Goal: Transaction & Acquisition: Purchase product/service

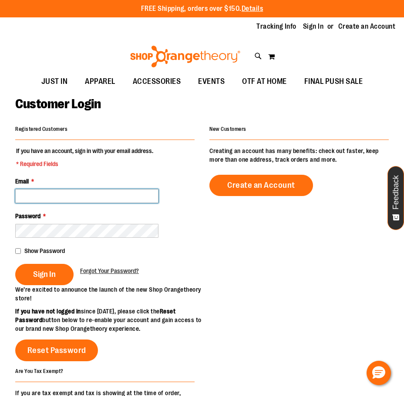
click at [87, 194] on input "Email *" at bounding box center [86, 196] width 143 height 14
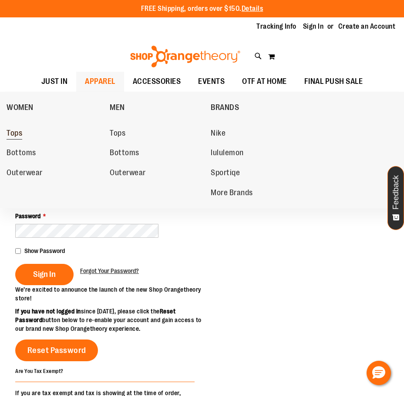
click at [20, 134] on span "Tops" at bounding box center [15, 134] width 16 height 11
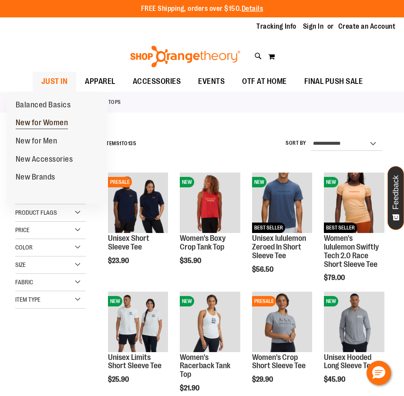
click at [30, 122] on span "New for Women" at bounding box center [42, 123] width 53 height 11
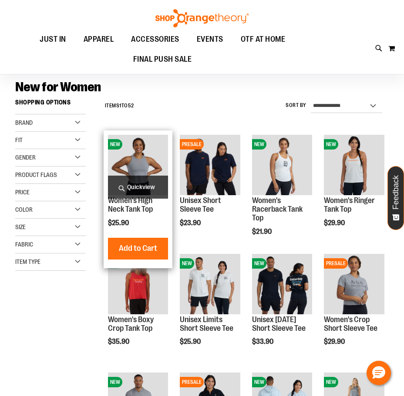
scroll to position [87, 0]
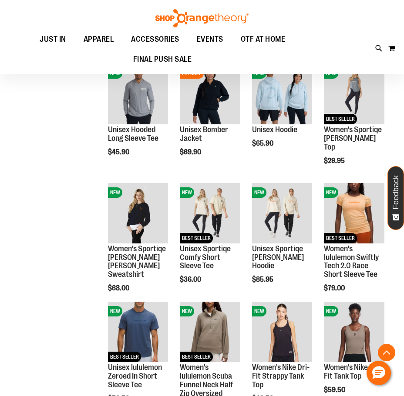
scroll to position [392, 0]
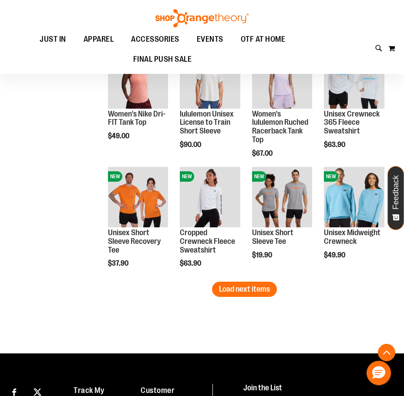
scroll to position [740, 0]
